Goal: Task Accomplishment & Management: Manage account settings

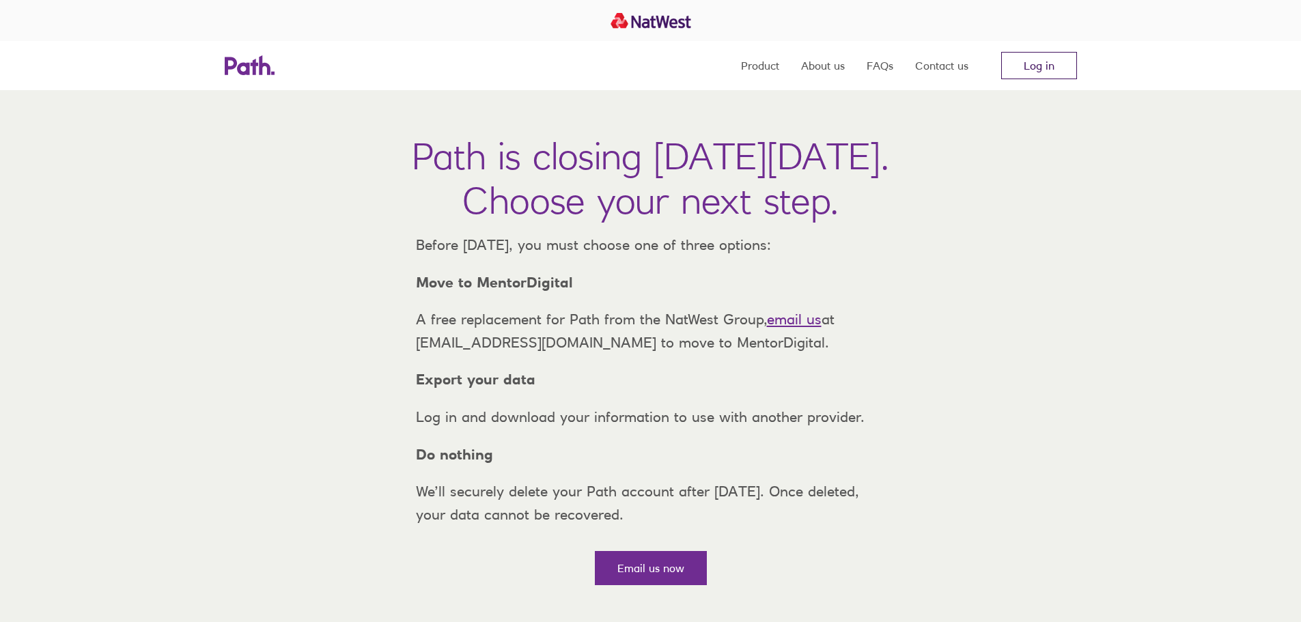
click at [1029, 65] on link "Log in" at bounding box center [1039, 65] width 76 height 27
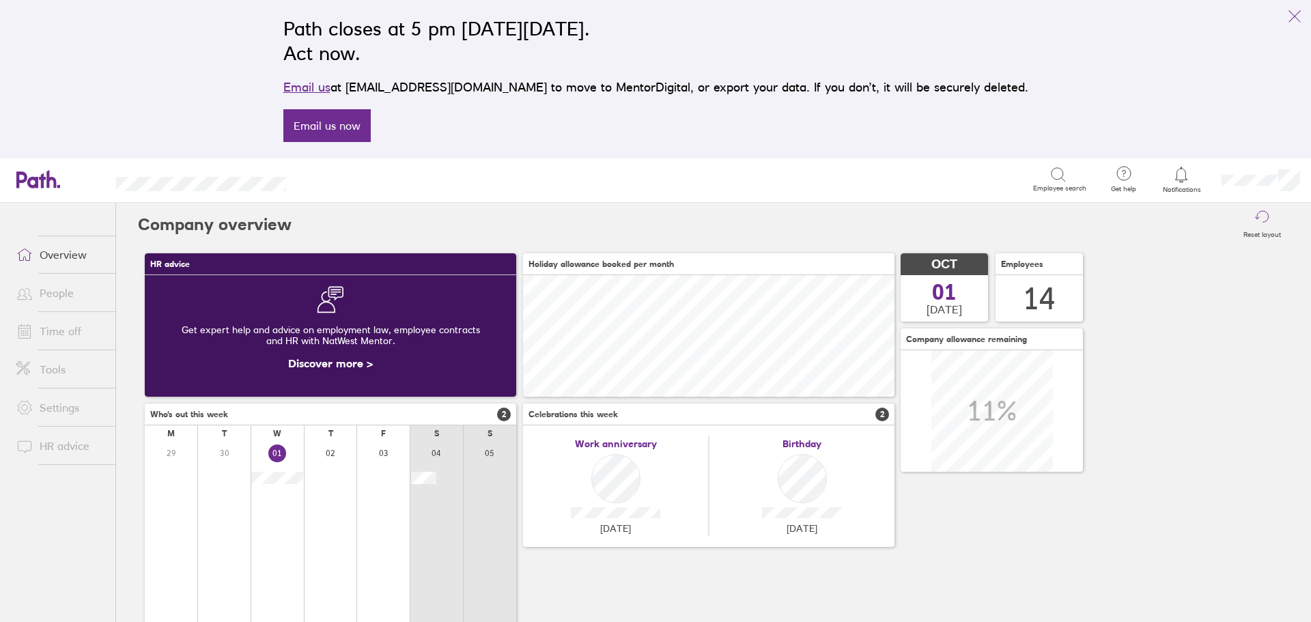
scroll to position [122, 372]
click at [1298, 20] on icon "link" at bounding box center [1295, 16] width 16 height 16
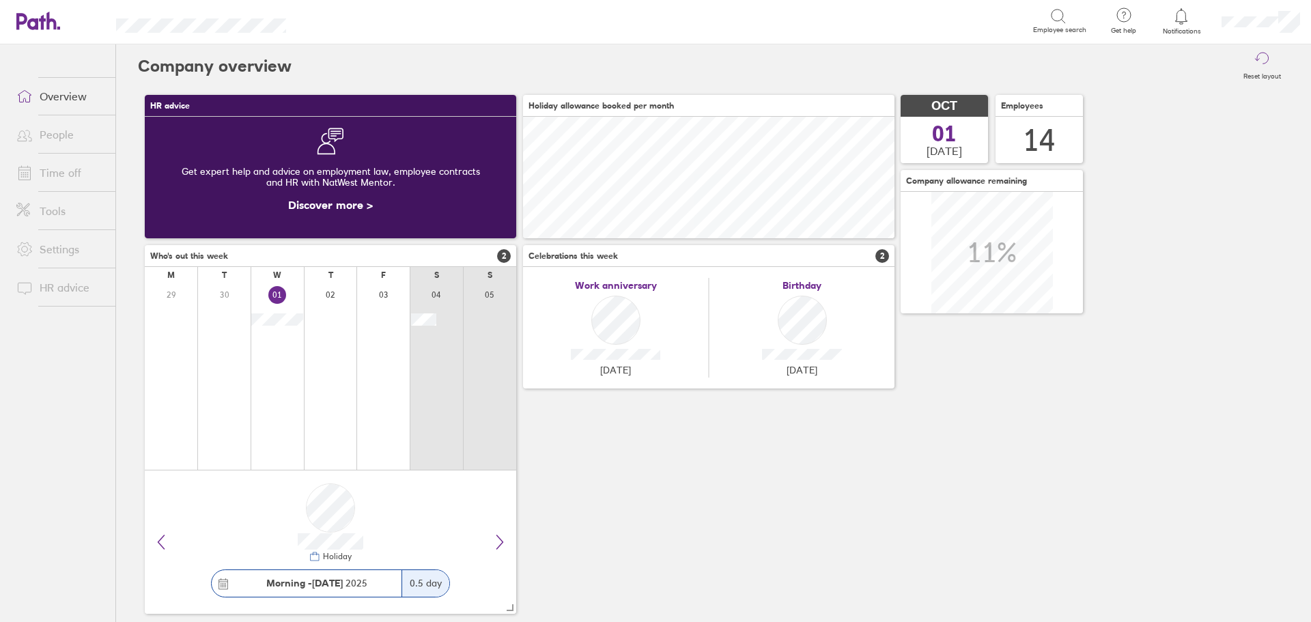
click at [75, 97] on link "Overview" at bounding box center [60, 96] width 110 height 27
click at [61, 180] on link "Time off" at bounding box center [60, 172] width 110 height 27
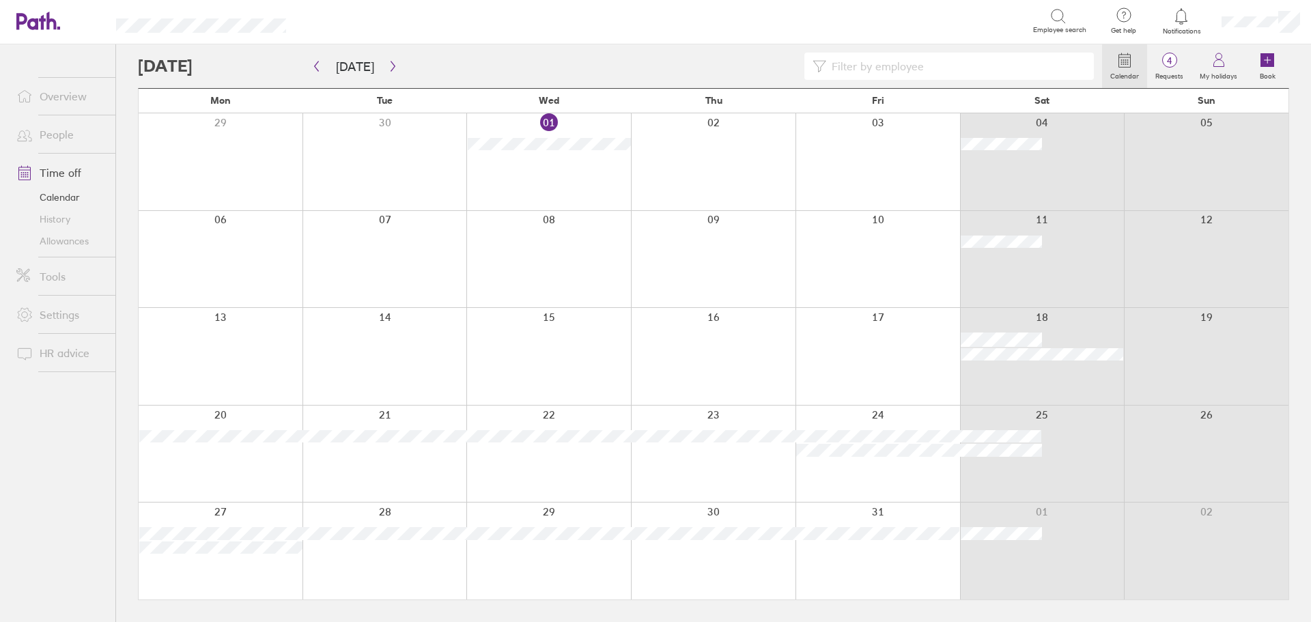
click at [529, 167] on div at bounding box center [548, 161] width 165 height 97
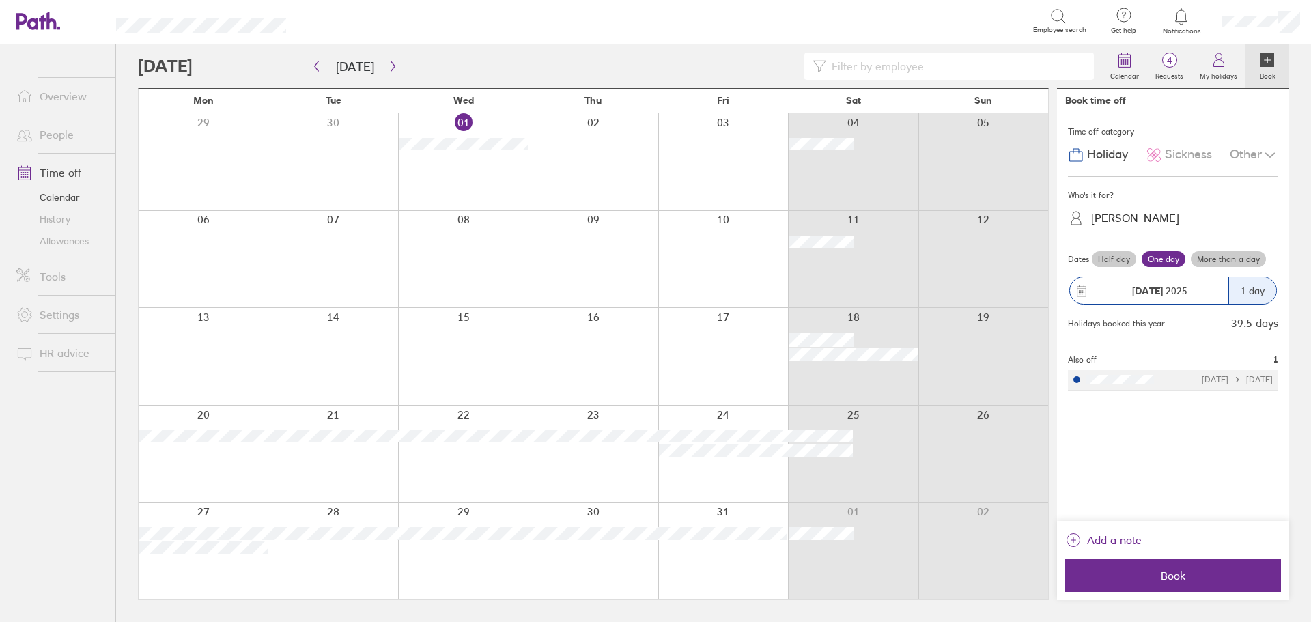
click at [1184, 157] on span "Sickness" at bounding box center [1188, 155] width 47 height 14
click at [1139, 223] on div "[PERSON_NAME]" at bounding box center [1182, 218] width 194 height 21
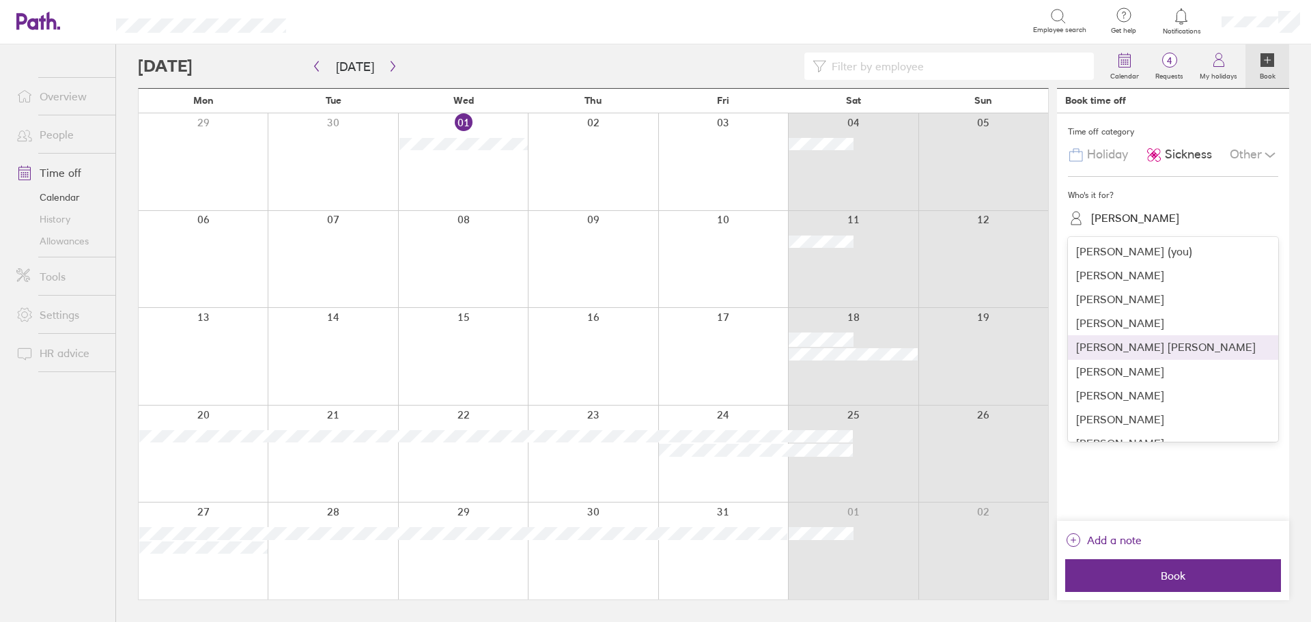
scroll to position [137, 0]
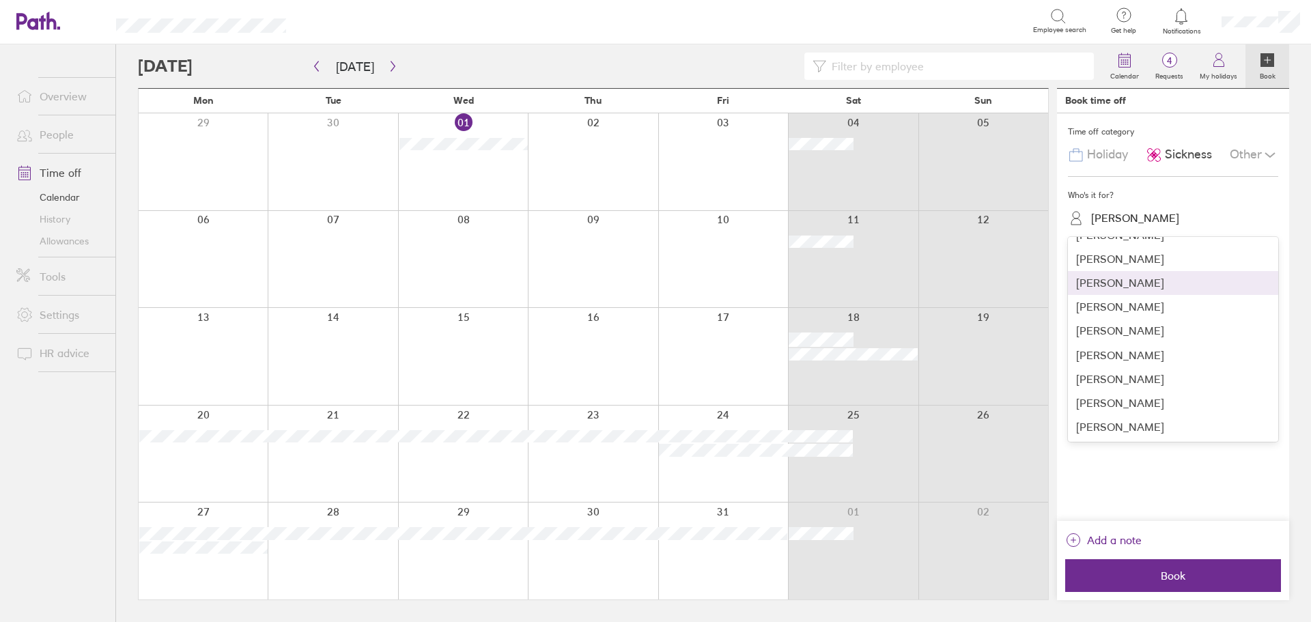
click at [1119, 285] on div "[PERSON_NAME]" at bounding box center [1173, 283] width 210 height 24
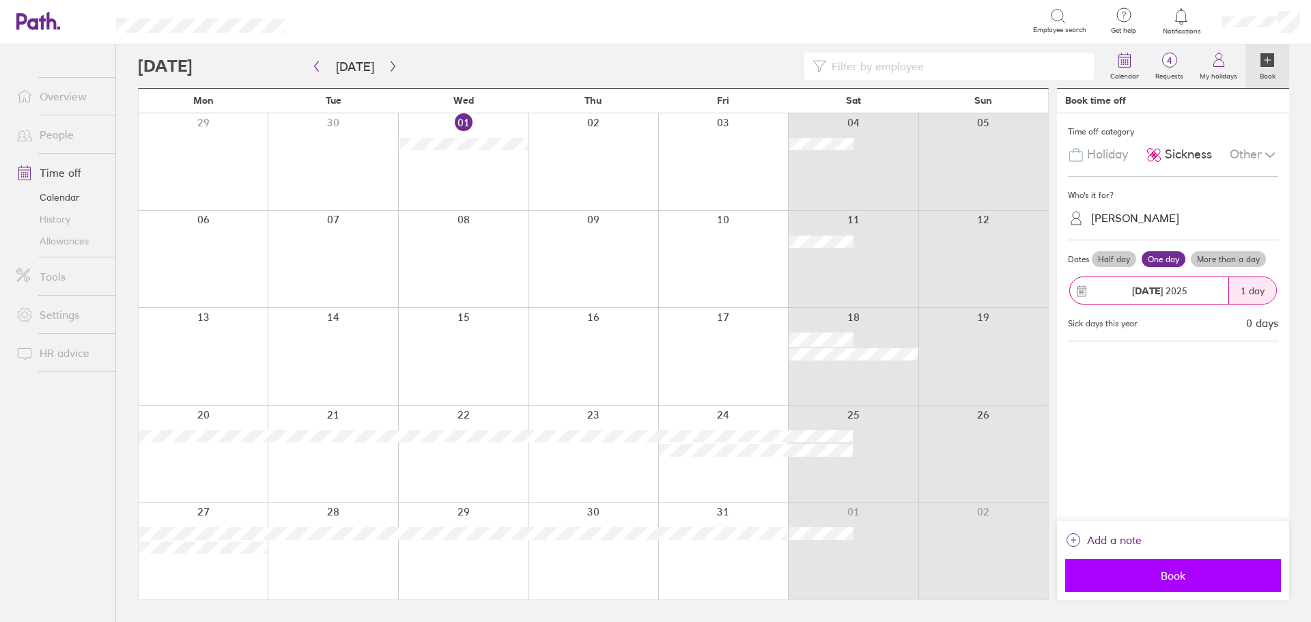
click at [1209, 576] on span "Book" at bounding box center [1173, 576] width 197 height 12
